Goal: Transaction & Acquisition: Purchase product/service

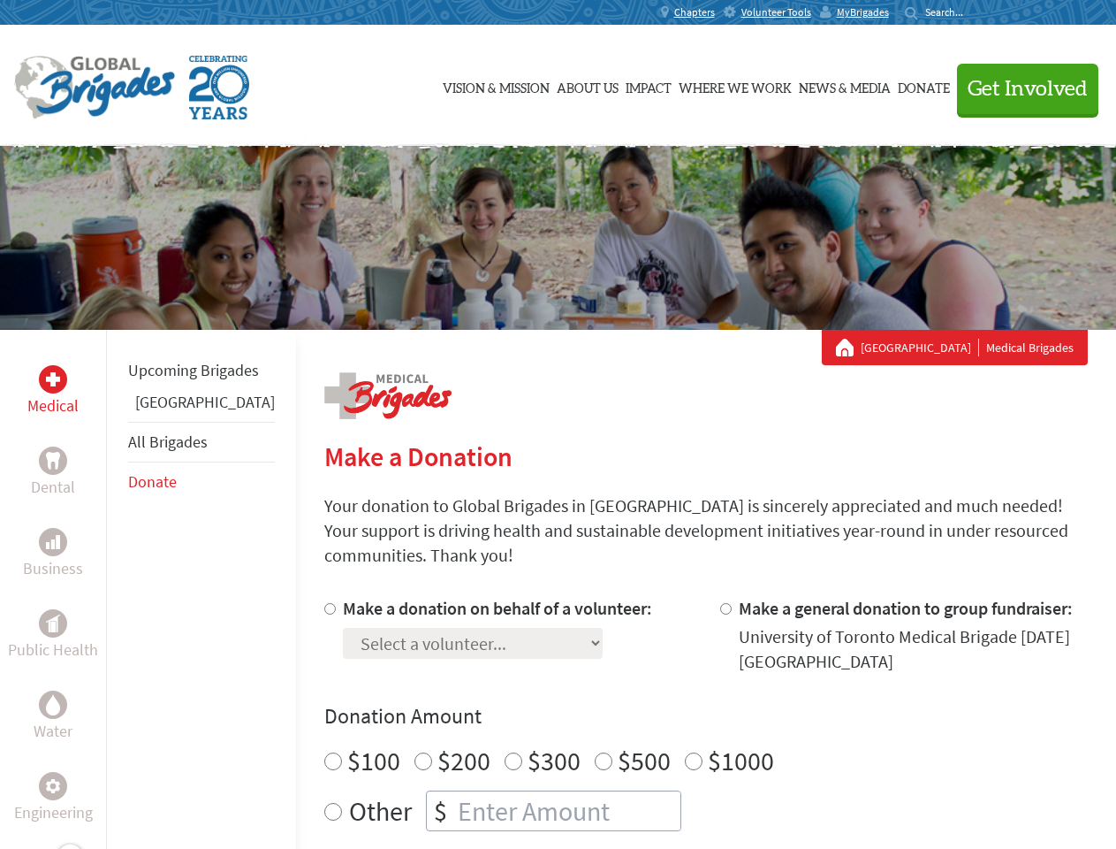
click at [976, 12] on div "Search for:" at bounding box center [940, 12] width 71 height 14
click at [1020, 88] on span "Get Involved" at bounding box center [1028, 89] width 120 height 21
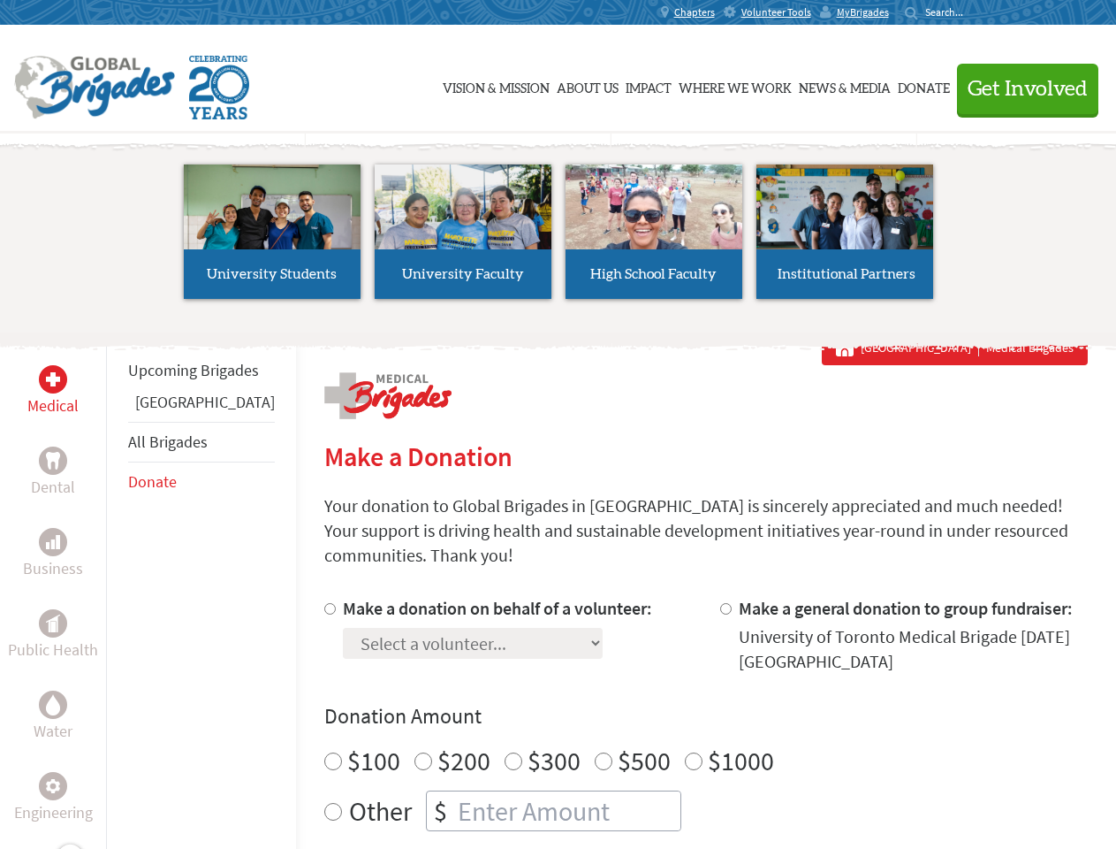
click at [559, 238] on li "High School Faculty" at bounding box center [654, 231] width 191 height 163
click at [117, 589] on div "Upcoming Brigades Greece All Brigades Donate" at bounding box center [201, 754] width 190 height 849
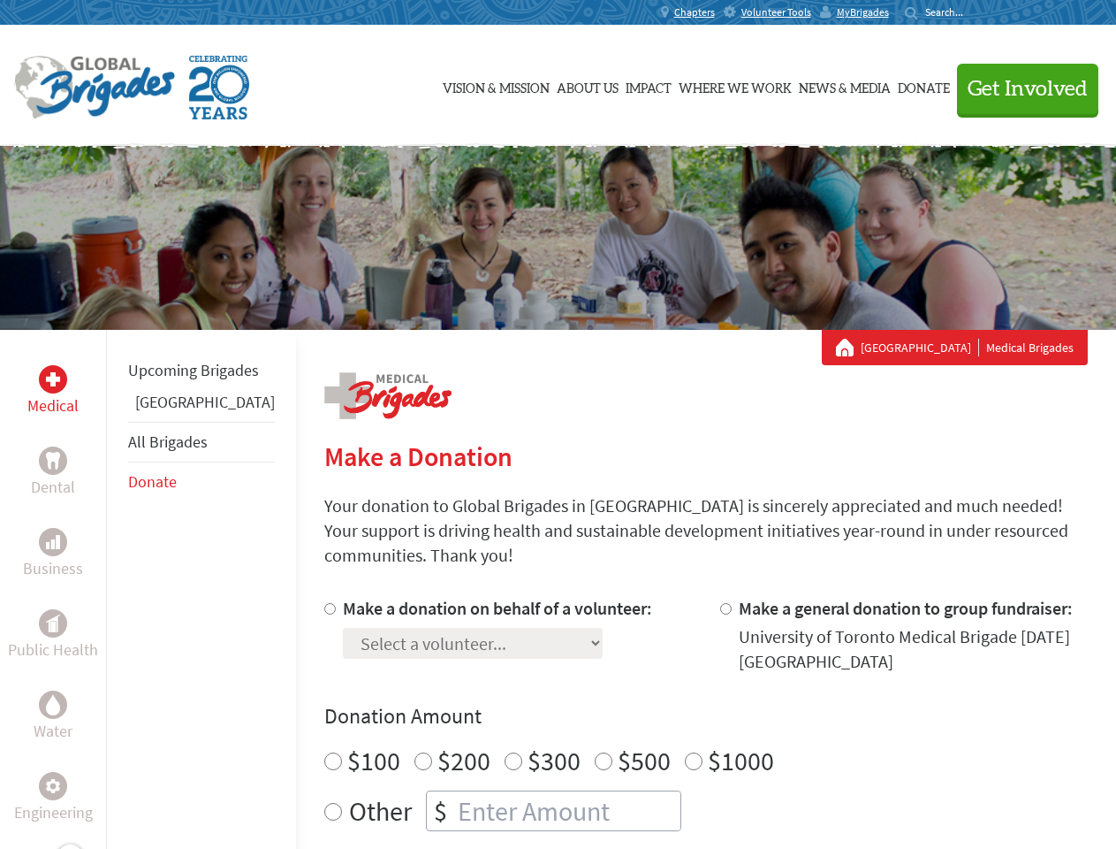
click at [675, 710] on div "Donation Amount $100 $200 $300 $500 $1000 Other $" at bounding box center [706, 766] width 764 height 129
click at [324, 603] on input "Make a donation on behalf of a volunteer:" at bounding box center [329, 608] width 11 height 11
radio input "true"
click at [720, 603] on input "Make a general donation to group fundraiser:" at bounding box center [725, 608] width 11 height 11
radio input "true"
